Goal: Understand process/instructions: Learn how to perform a task or action

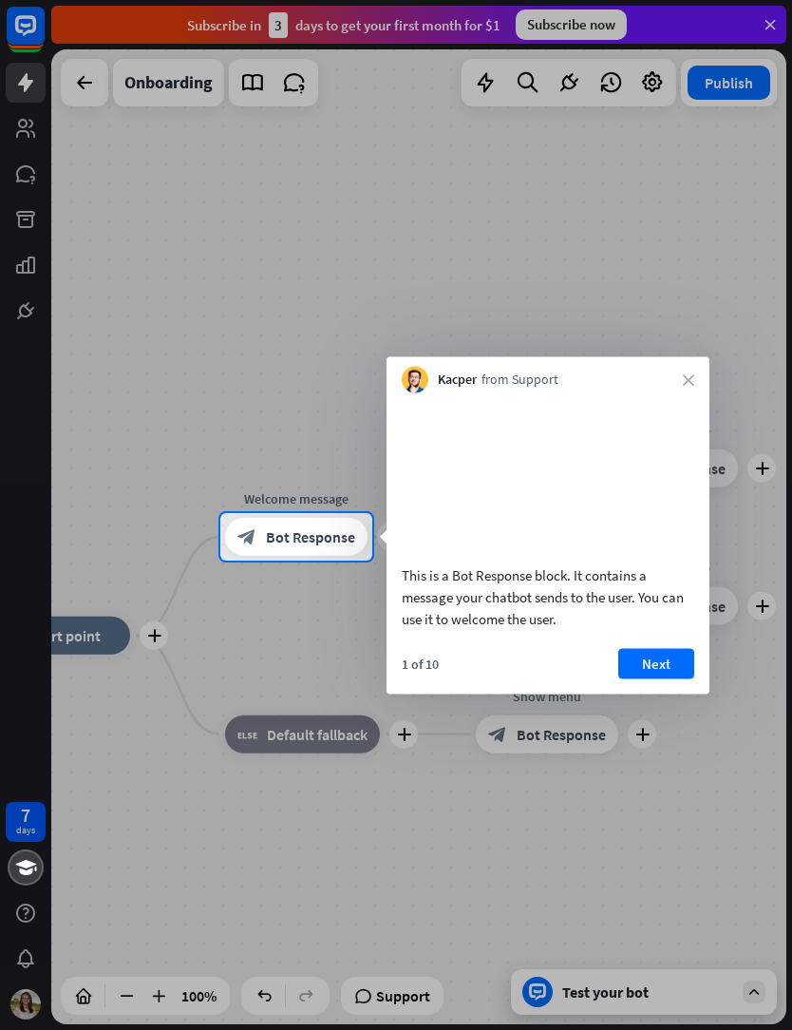
click at [682, 678] on button "Next" at bounding box center [657, 663] width 76 height 30
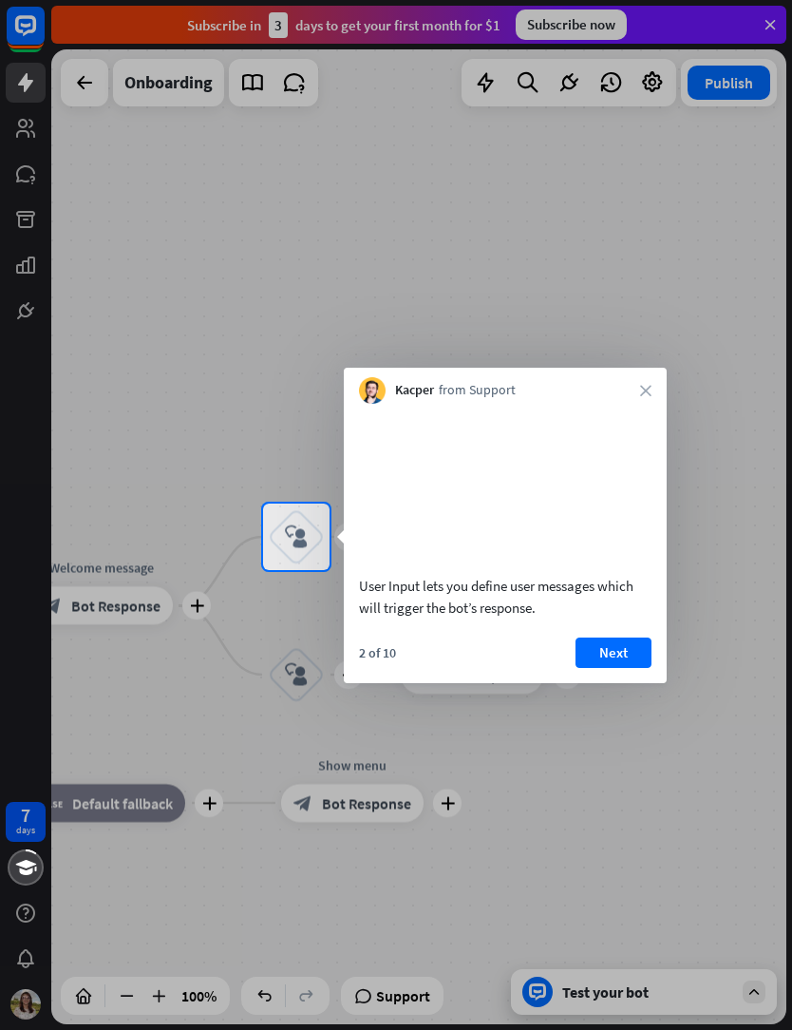
click at [635, 668] on button "Next" at bounding box center [614, 653] width 76 height 30
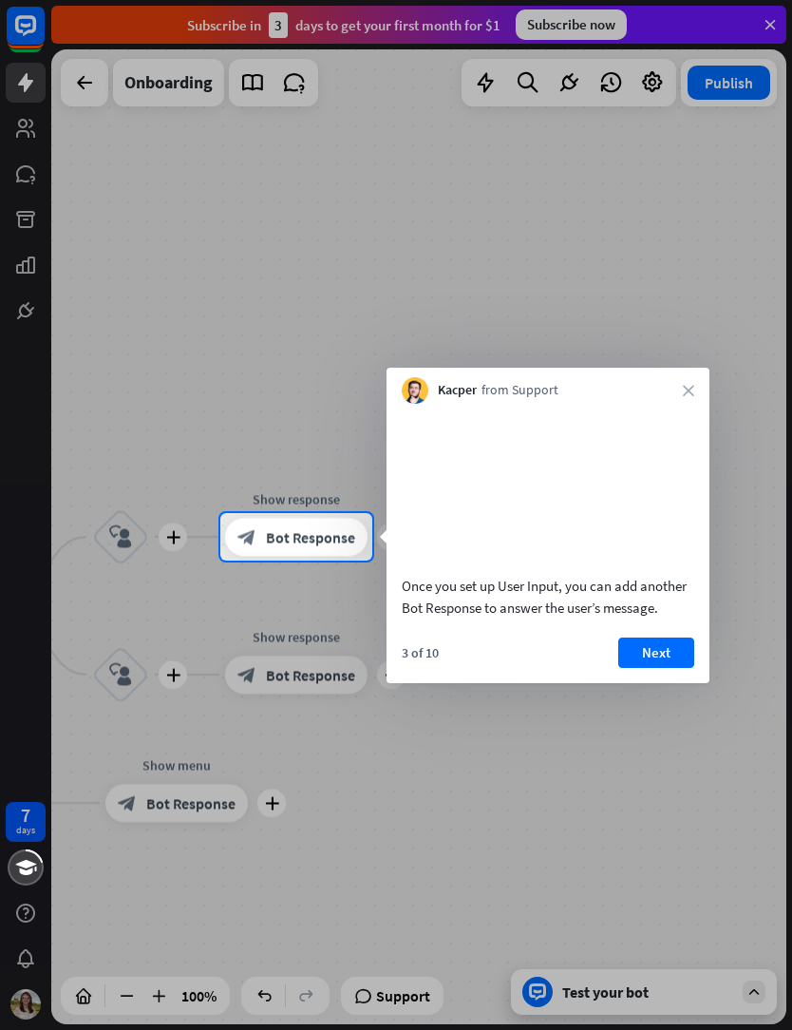
click at [661, 668] on button "Next" at bounding box center [657, 653] width 76 height 30
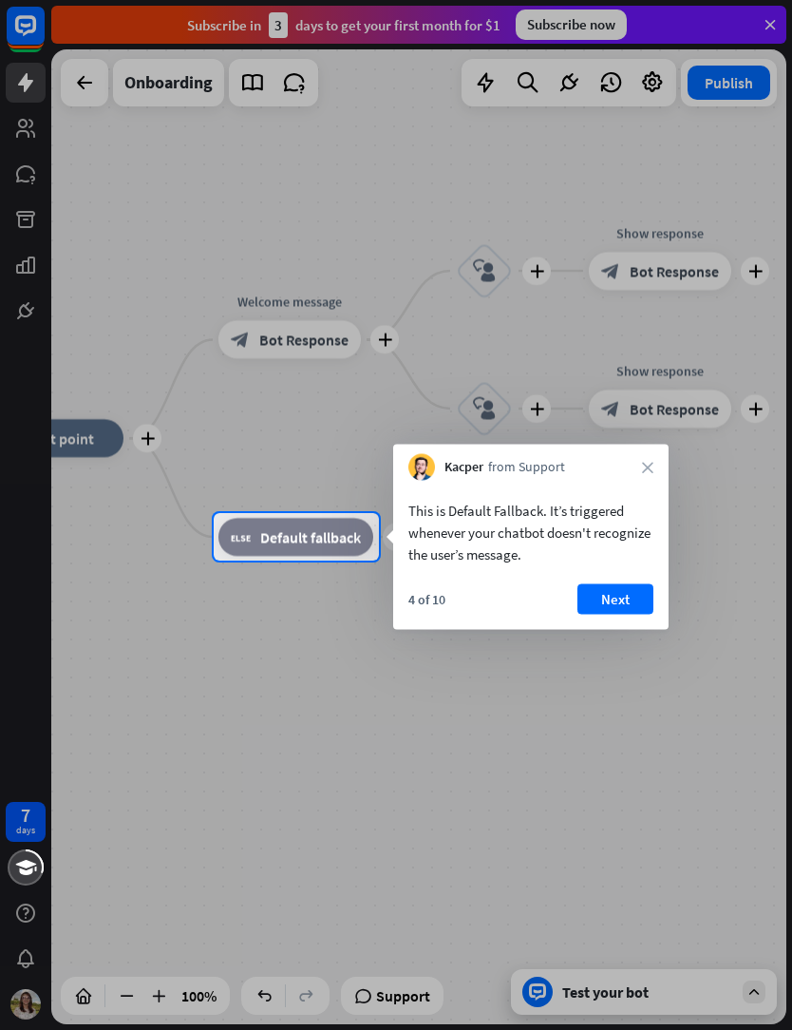
click at [626, 611] on button "Next" at bounding box center [616, 599] width 76 height 30
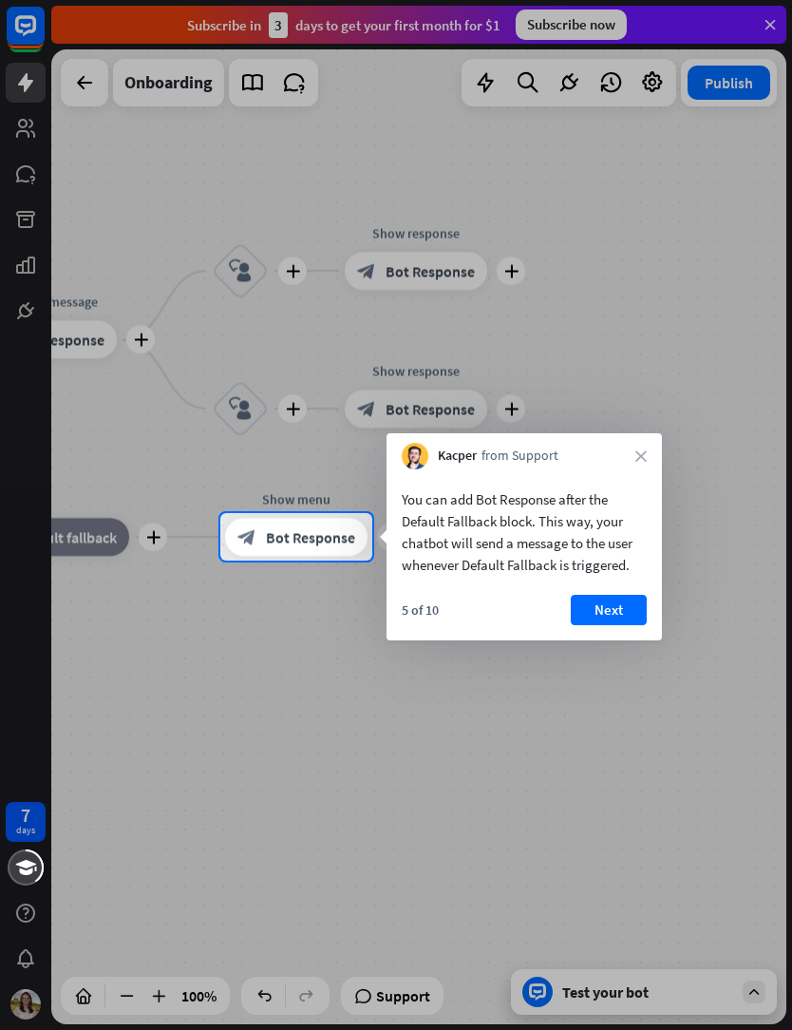
click at [622, 638] on div "5 of 10 Next" at bounding box center [525, 618] width 276 height 46
click at [624, 614] on button "Next" at bounding box center [609, 610] width 76 height 30
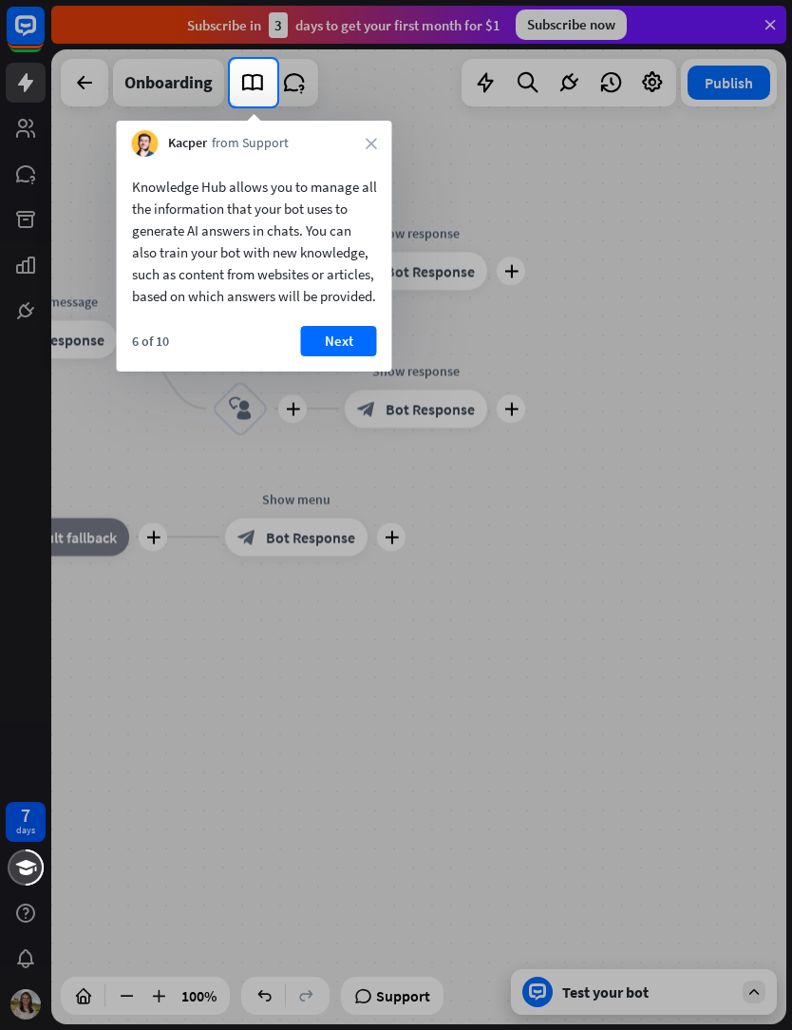
click at [340, 356] on button "Next" at bounding box center [339, 341] width 76 height 30
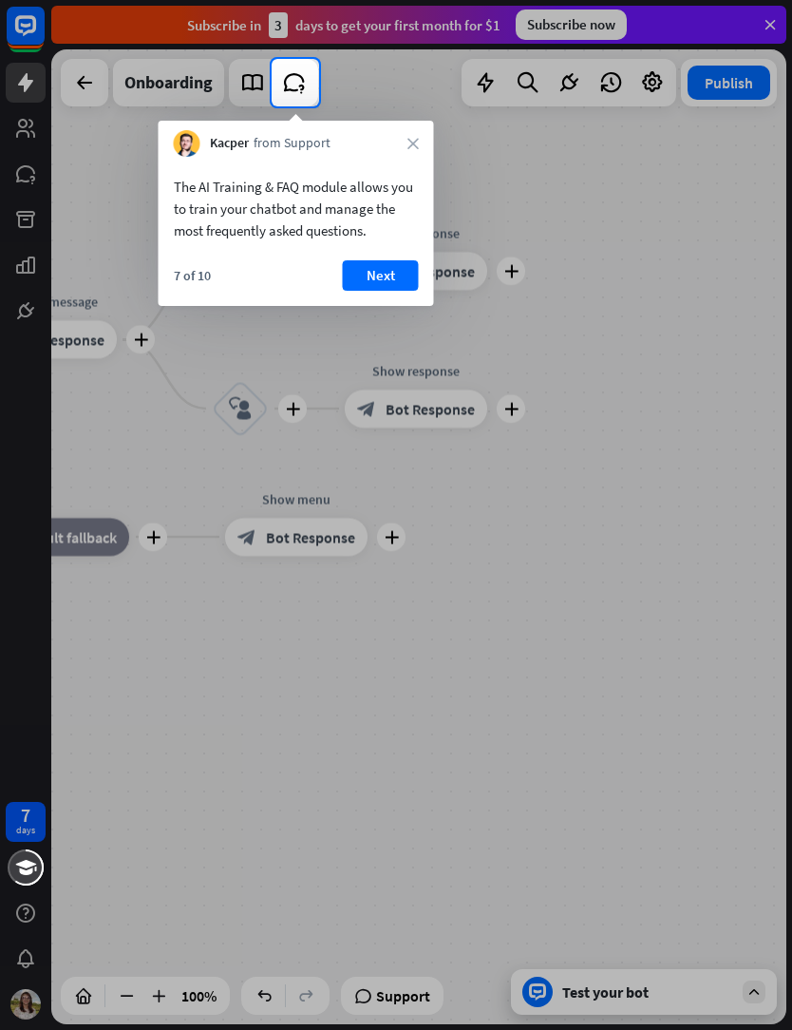
click at [393, 304] on div "7 of 10 Next" at bounding box center [297, 283] width 276 height 46
click at [402, 281] on button "Next" at bounding box center [381, 275] width 76 height 30
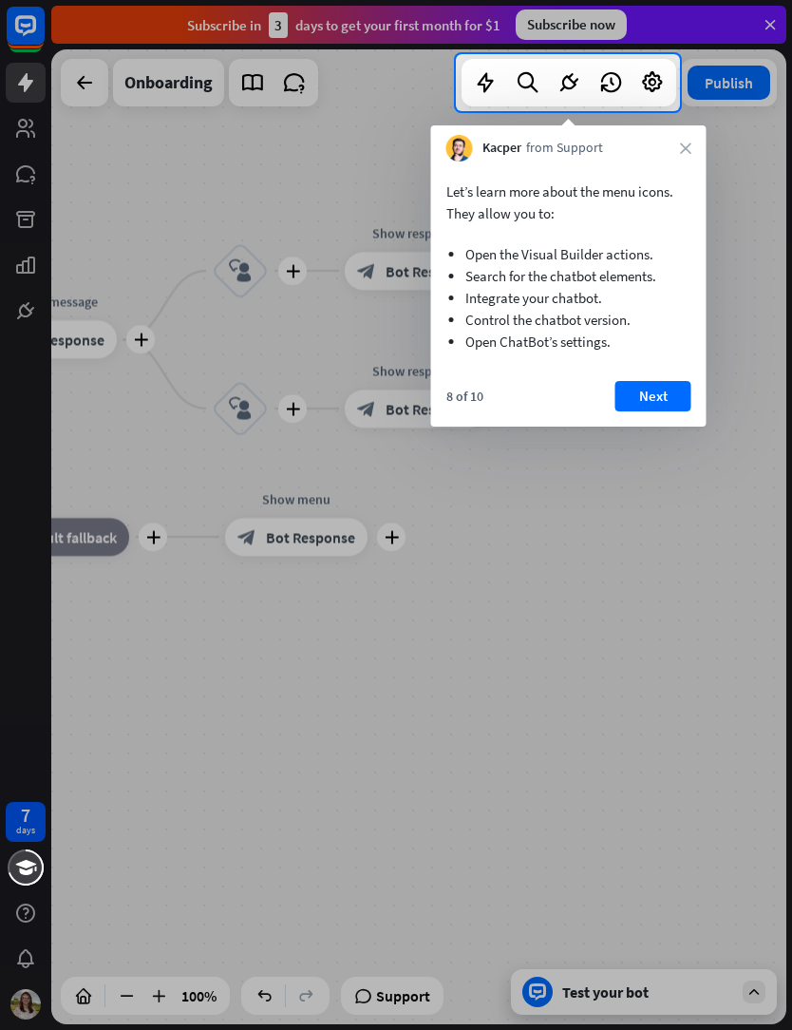
click at [666, 404] on button "Next" at bounding box center [654, 396] width 76 height 30
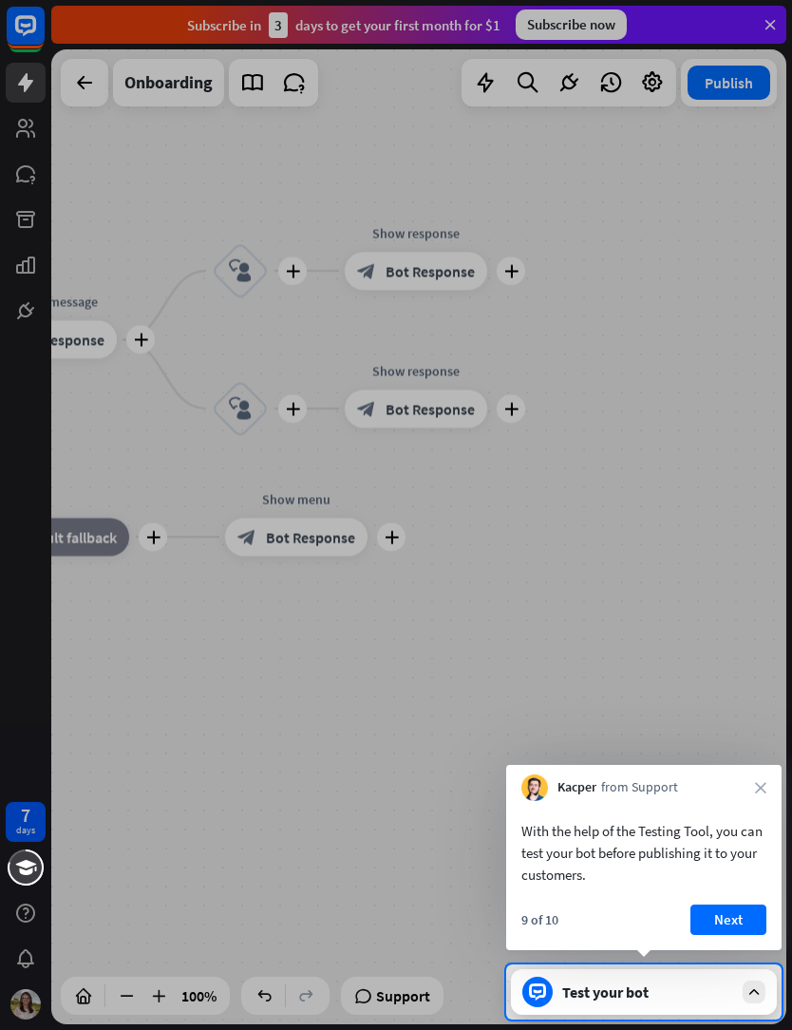
click at [744, 924] on button "Next" at bounding box center [729, 919] width 76 height 30
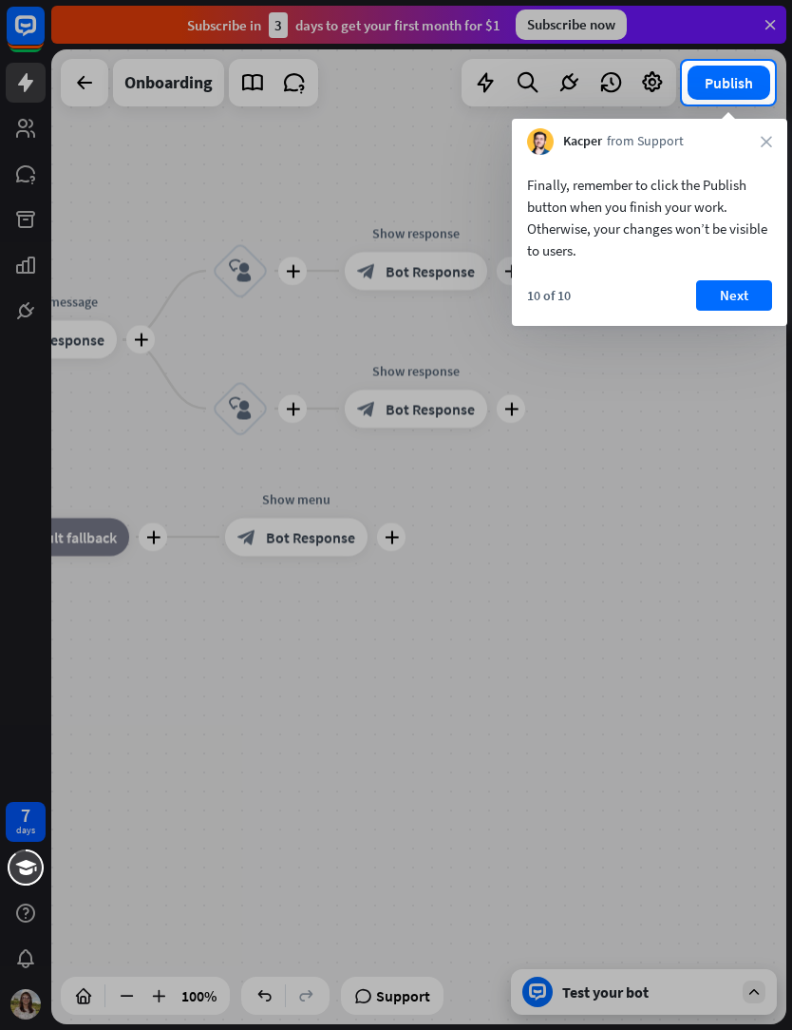
click at [726, 290] on button "Next" at bounding box center [734, 295] width 76 height 30
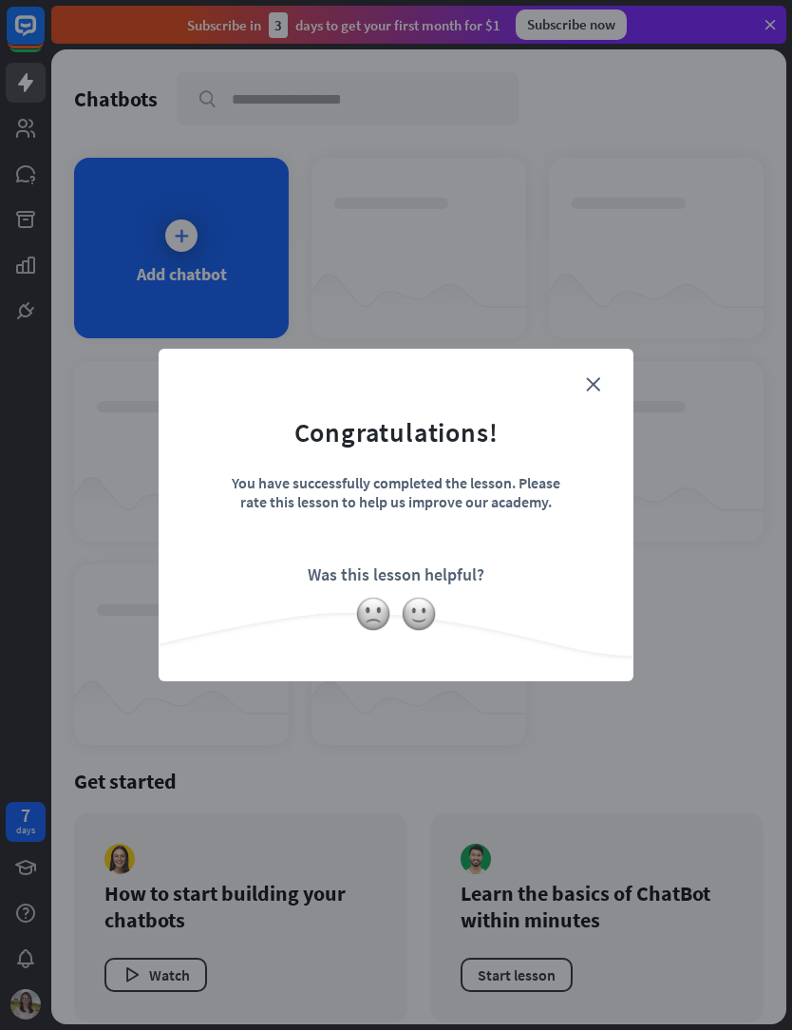
click at [598, 381] on icon "close" at bounding box center [593, 384] width 14 height 14
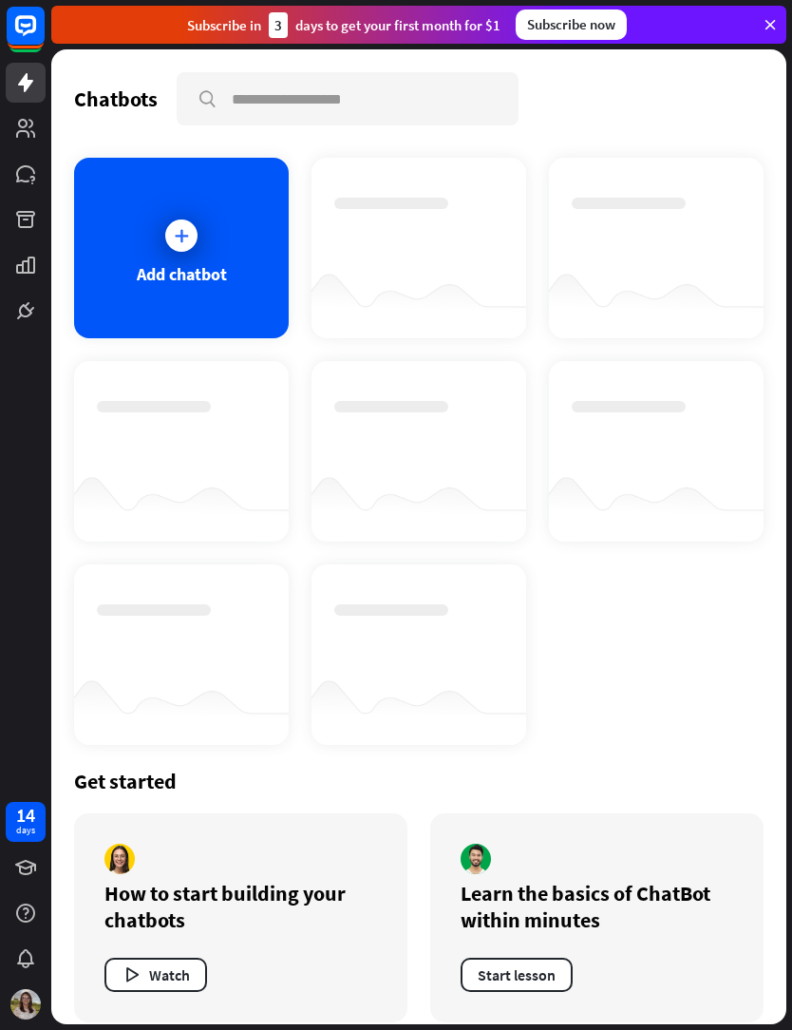
click at [183, 240] on icon at bounding box center [181, 235] width 19 height 19
